Goal: Book appointment/travel/reservation

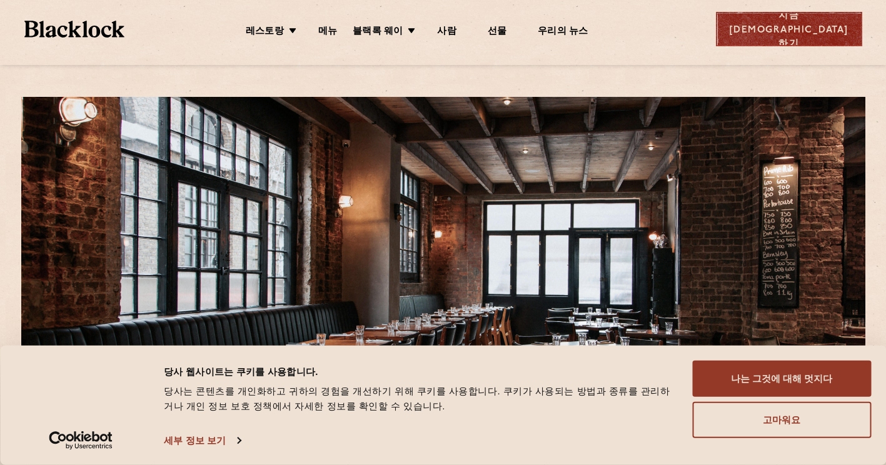
click at [802, 33] on div "지금 [DEMOGRAPHIC_DATA]하기" at bounding box center [789, 29] width 146 height 34
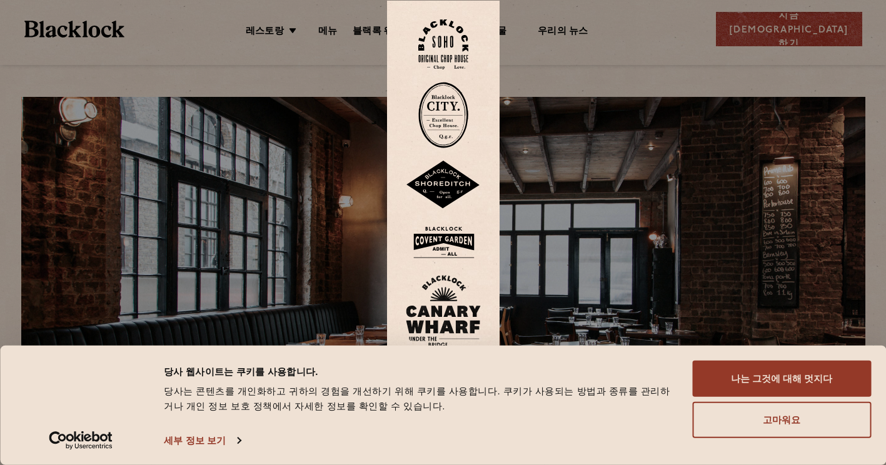
click at [460, 63] on img at bounding box center [443, 44] width 50 height 51
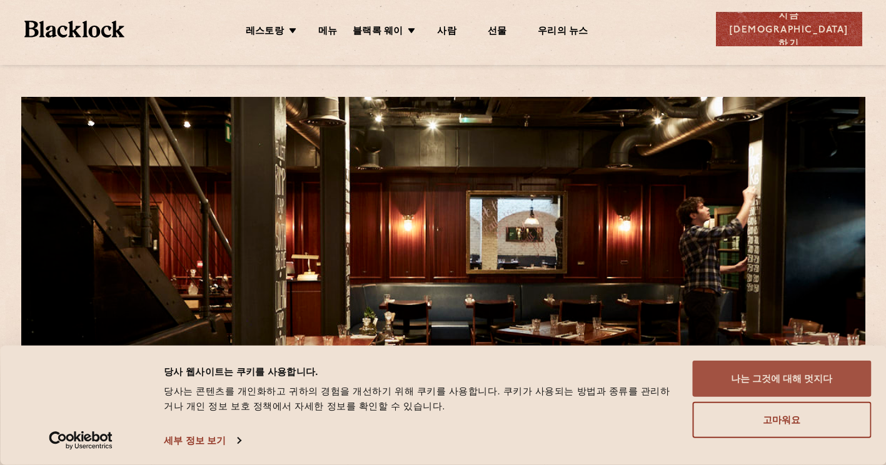
click at [775, 368] on button "나는 그것에 대해 멋지다" at bounding box center [781, 379] width 179 height 36
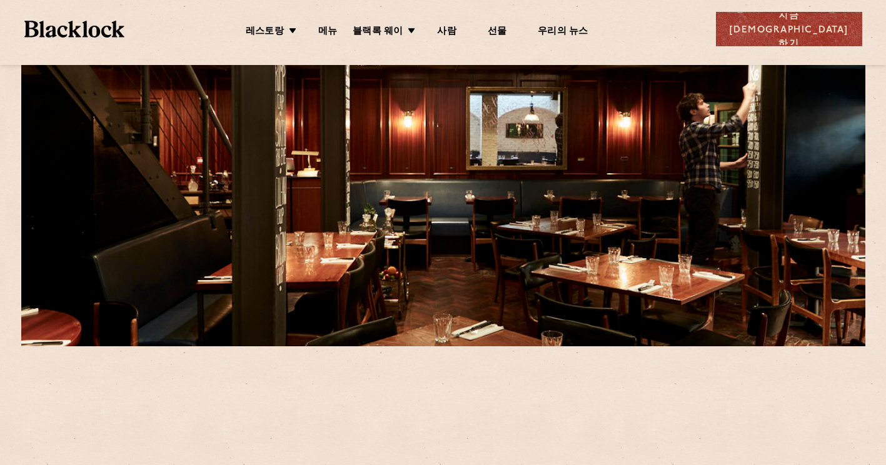
scroll to position [313, 0]
